Goal: Feedback & Contribution: Leave review/rating

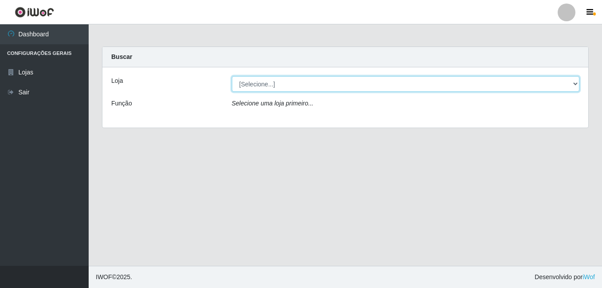
click at [268, 83] on select "[Selecione...] C-[GEOGRAPHIC_DATA]" at bounding box center [406, 84] width 348 height 16
select select "239"
click at [232, 76] on select "[Selecione...] C-[GEOGRAPHIC_DATA]" at bounding box center [406, 84] width 348 height 16
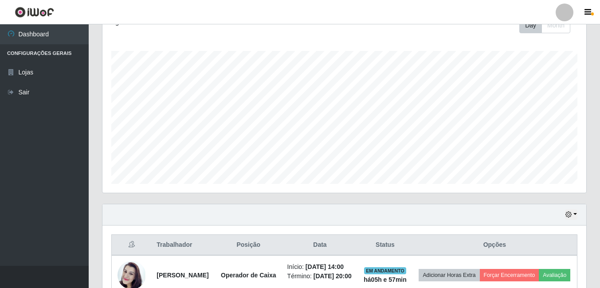
scroll to position [198, 0]
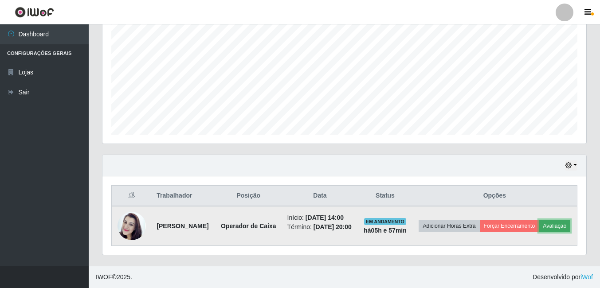
click at [539, 225] on button "Avaliação" at bounding box center [554, 226] width 31 height 12
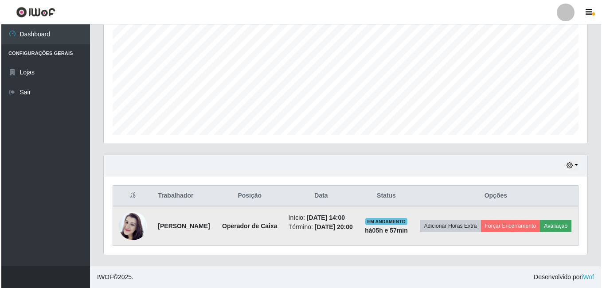
scroll to position [184, 480]
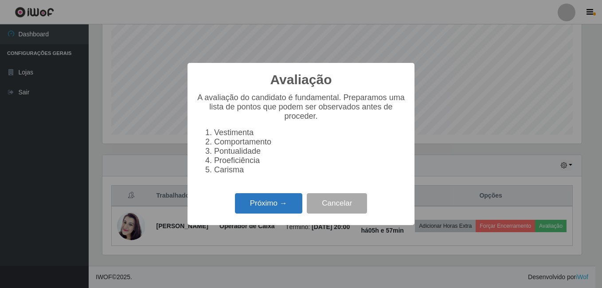
click at [289, 205] on button "Próximo →" at bounding box center [268, 203] width 67 height 21
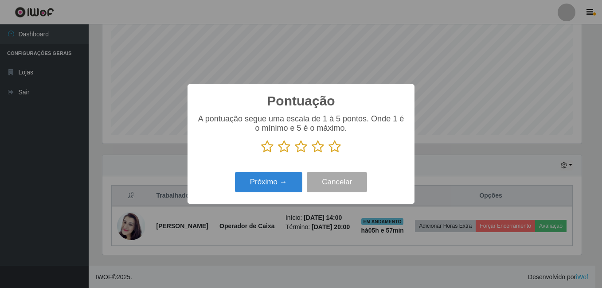
scroll to position [443403, 443108]
click at [334, 149] on icon at bounding box center [335, 146] width 12 height 13
click at [329, 153] on input "radio" at bounding box center [329, 153] width 0 height 0
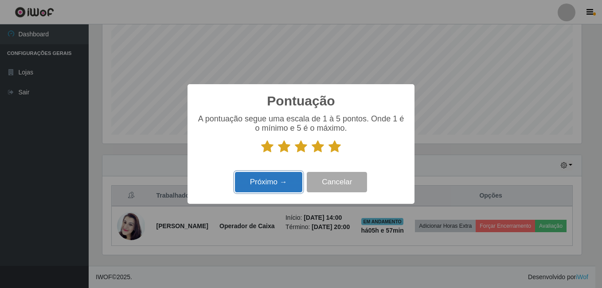
click at [266, 193] on button "Próximo →" at bounding box center [268, 182] width 67 height 21
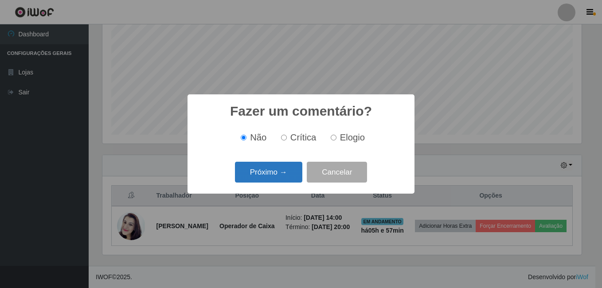
click at [271, 171] on button "Próximo →" at bounding box center [268, 172] width 67 height 21
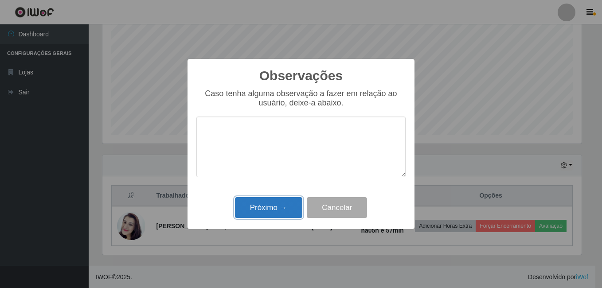
click at [285, 209] on button "Próximo →" at bounding box center [268, 207] width 67 height 21
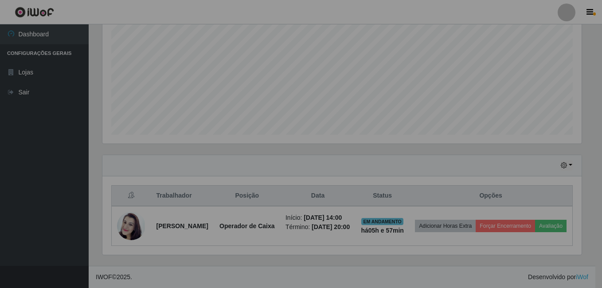
scroll to position [184, 484]
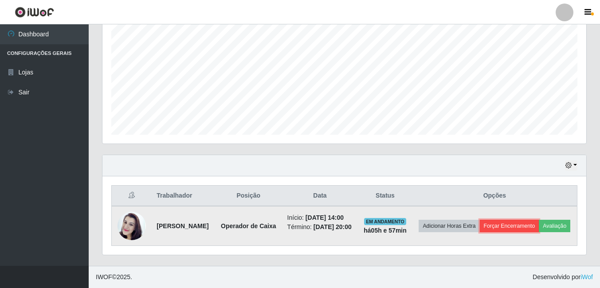
click at [539, 220] on button "Forçar Encerramento" at bounding box center [509, 226] width 59 height 12
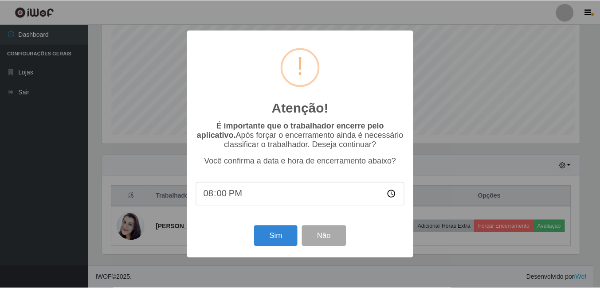
scroll to position [184, 480]
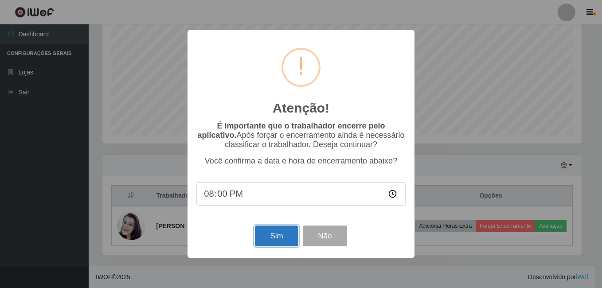
click at [265, 233] on button "Sim" at bounding box center [276, 236] width 43 height 21
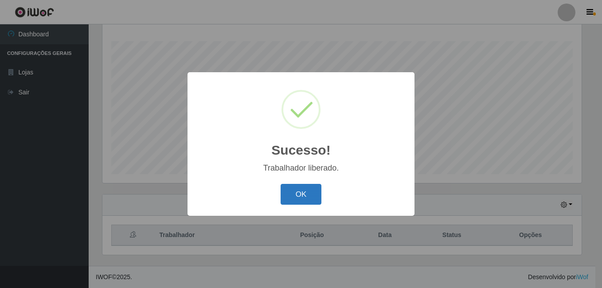
click at [303, 192] on button "OK" at bounding box center [301, 194] width 41 height 21
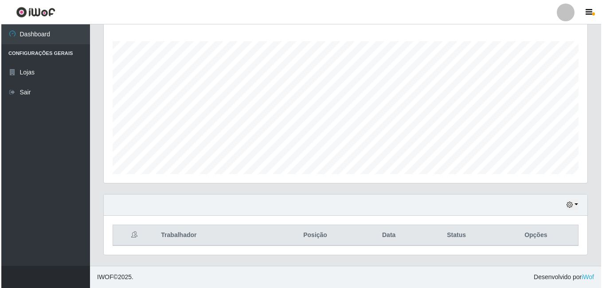
scroll to position [0, 0]
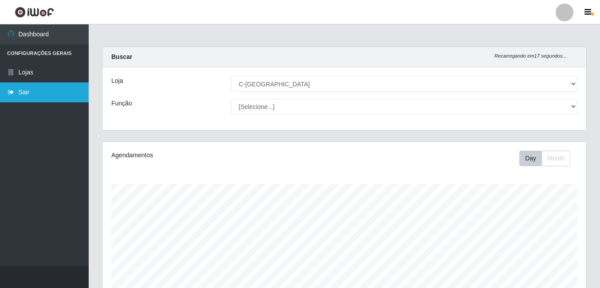
click at [39, 98] on link "Sair" at bounding box center [44, 93] width 89 height 20
